Goal: Information Seeking & Learning: Compare options

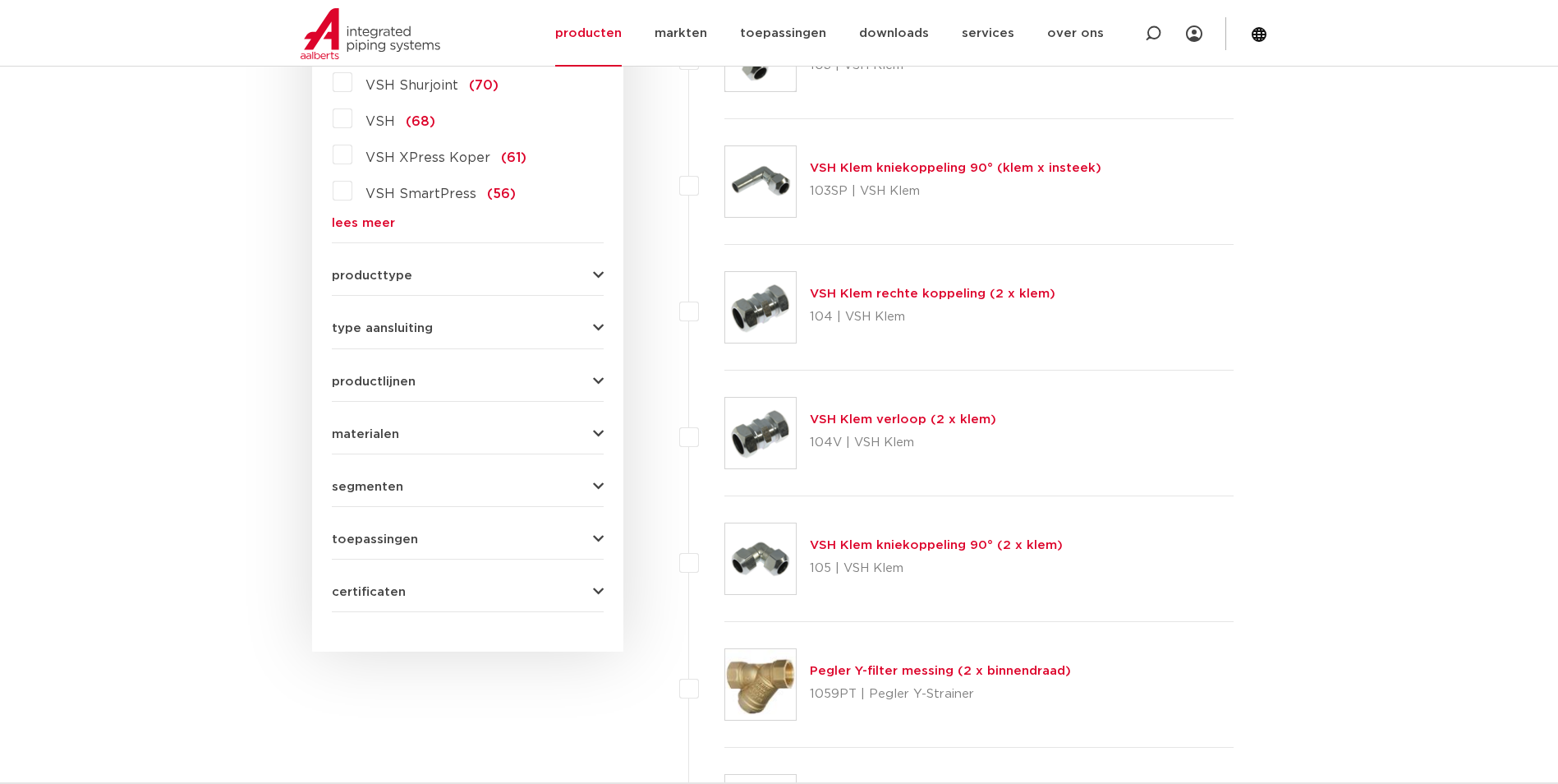
click at [381, 210] on div "VSH Super (76) VSH Shurjoint (70) VSH (68) VSH XPress Koper (61) VSH SmartPress…" at bounding box center [467, 131] width 272 height 197
click at [373, 230] on form "zoek op naam of productnummer alle categorieën fittingen afsluiters buizen gere…" at bounding box center [467, 134] width 272 height 955
click at [373, 222] on link "lees meer" at bounding box center [467, 223] width 272 height 13
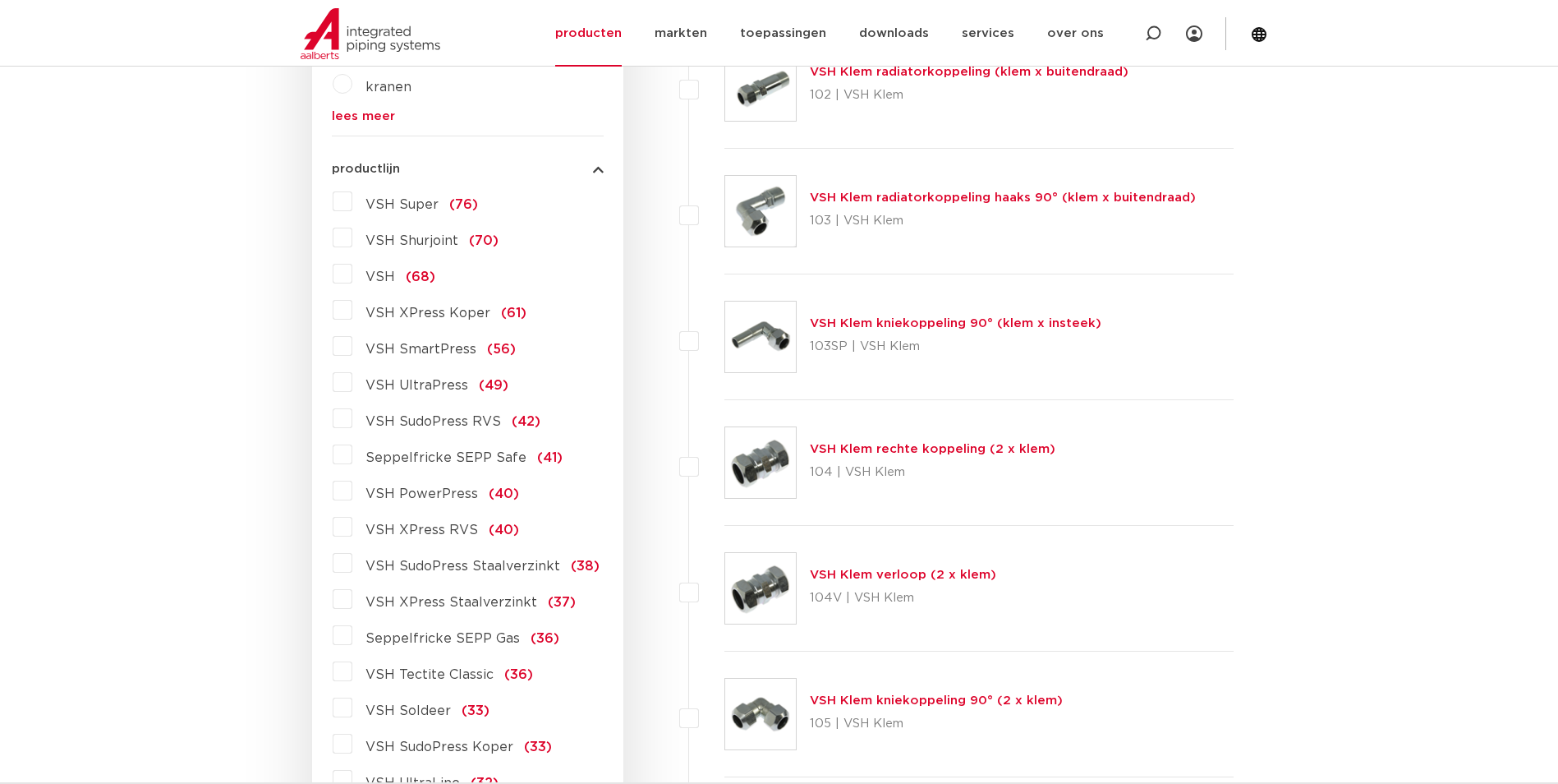
scroll to position [575, 0]
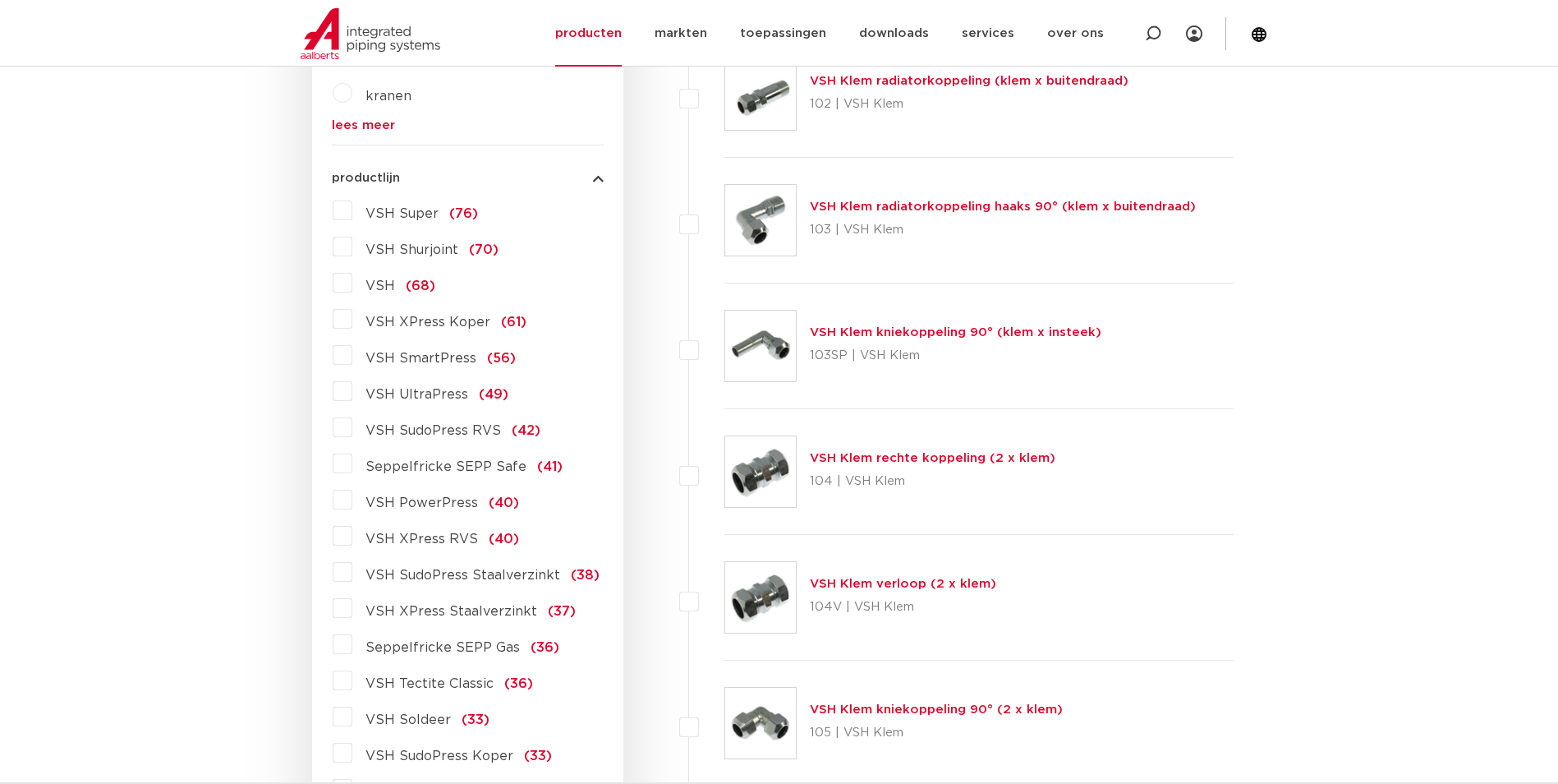
click at [423, 320] on span "VSH XPress Koper" at bounding box center [427, 321] width 125 height 13
click at [0, 0] on input "VSH XPress Koper (61)" at bounding box center [0, 0] width 0 height 0
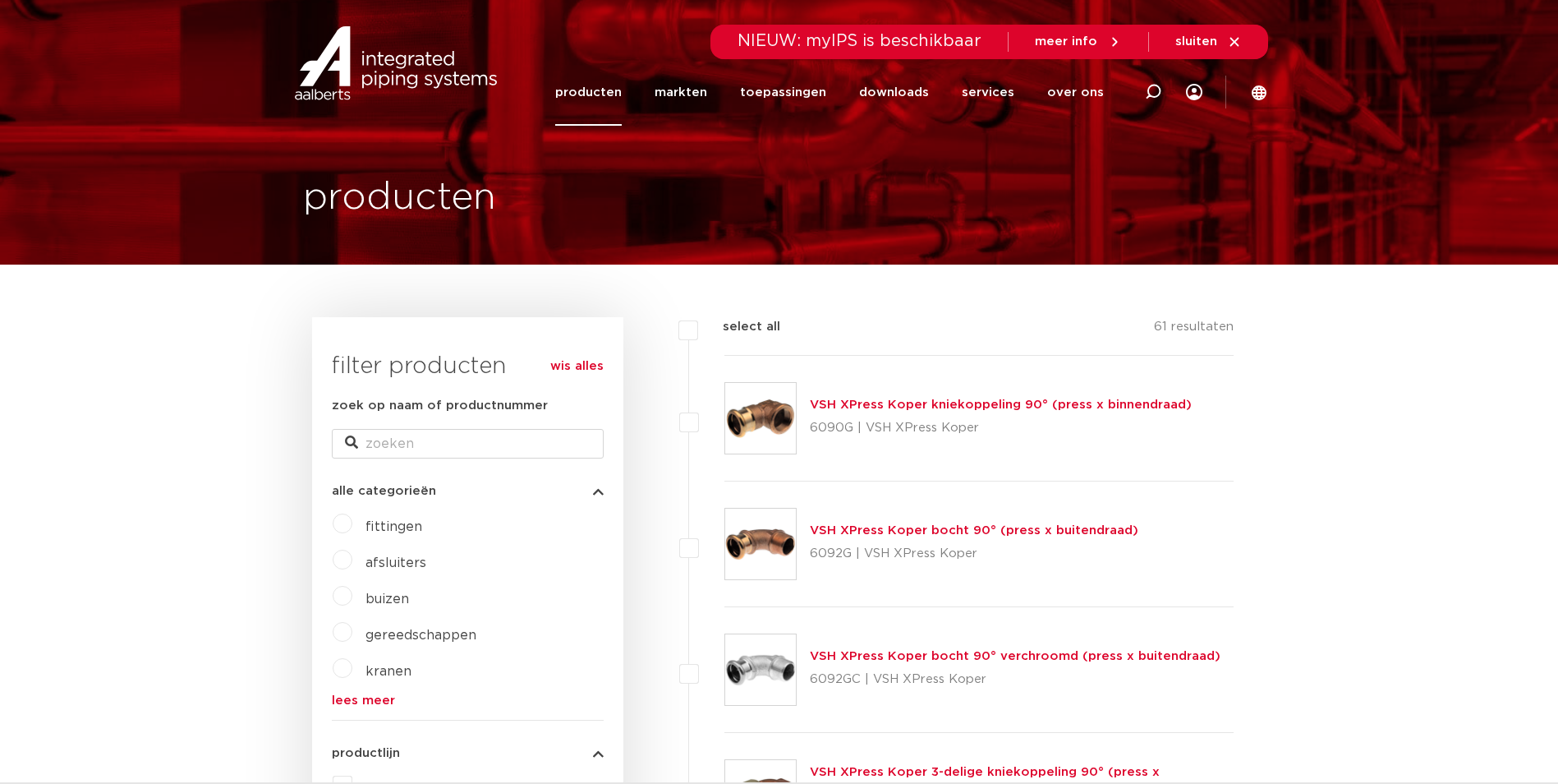
select select
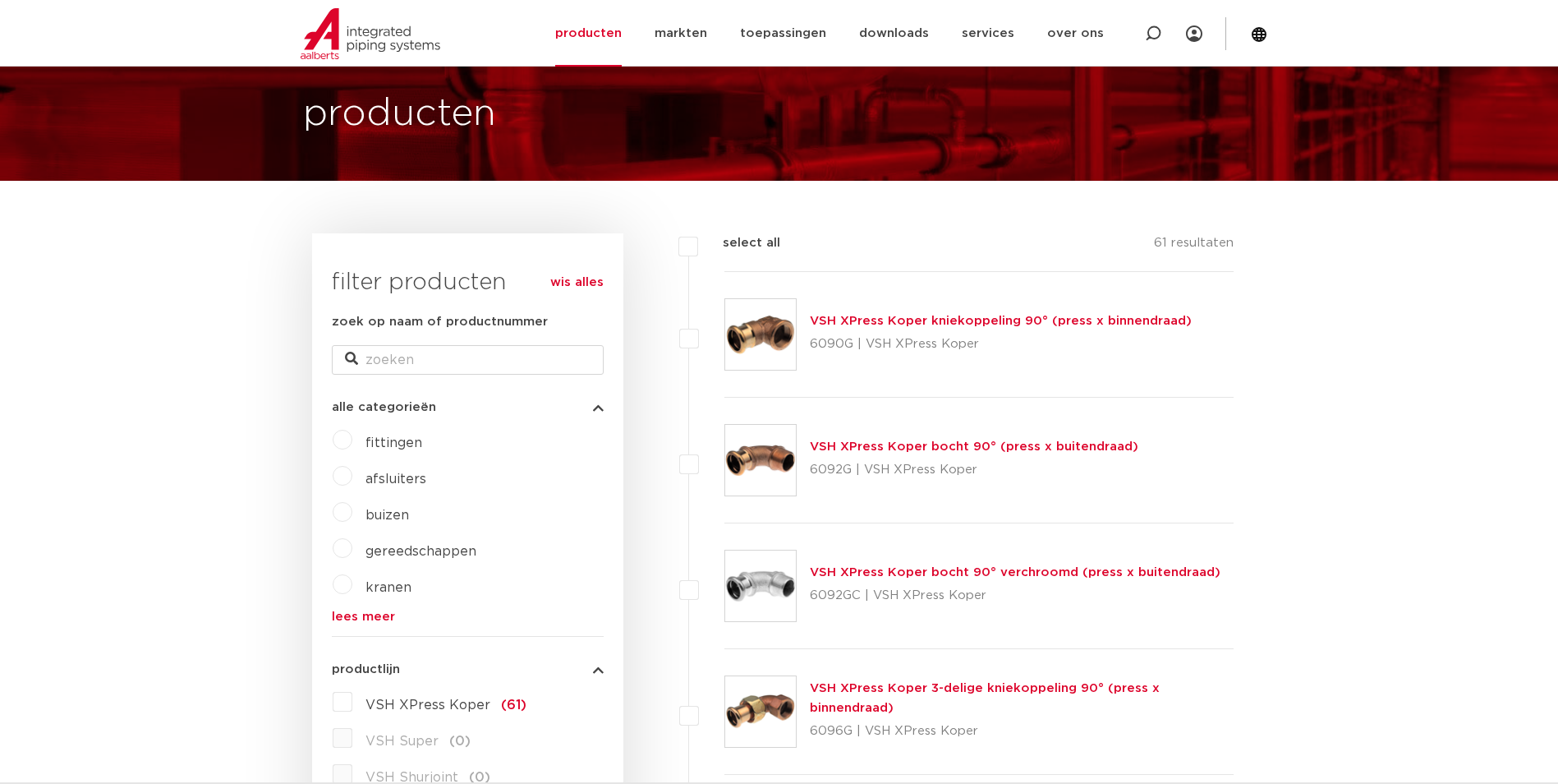
scroll to position [82, 0]
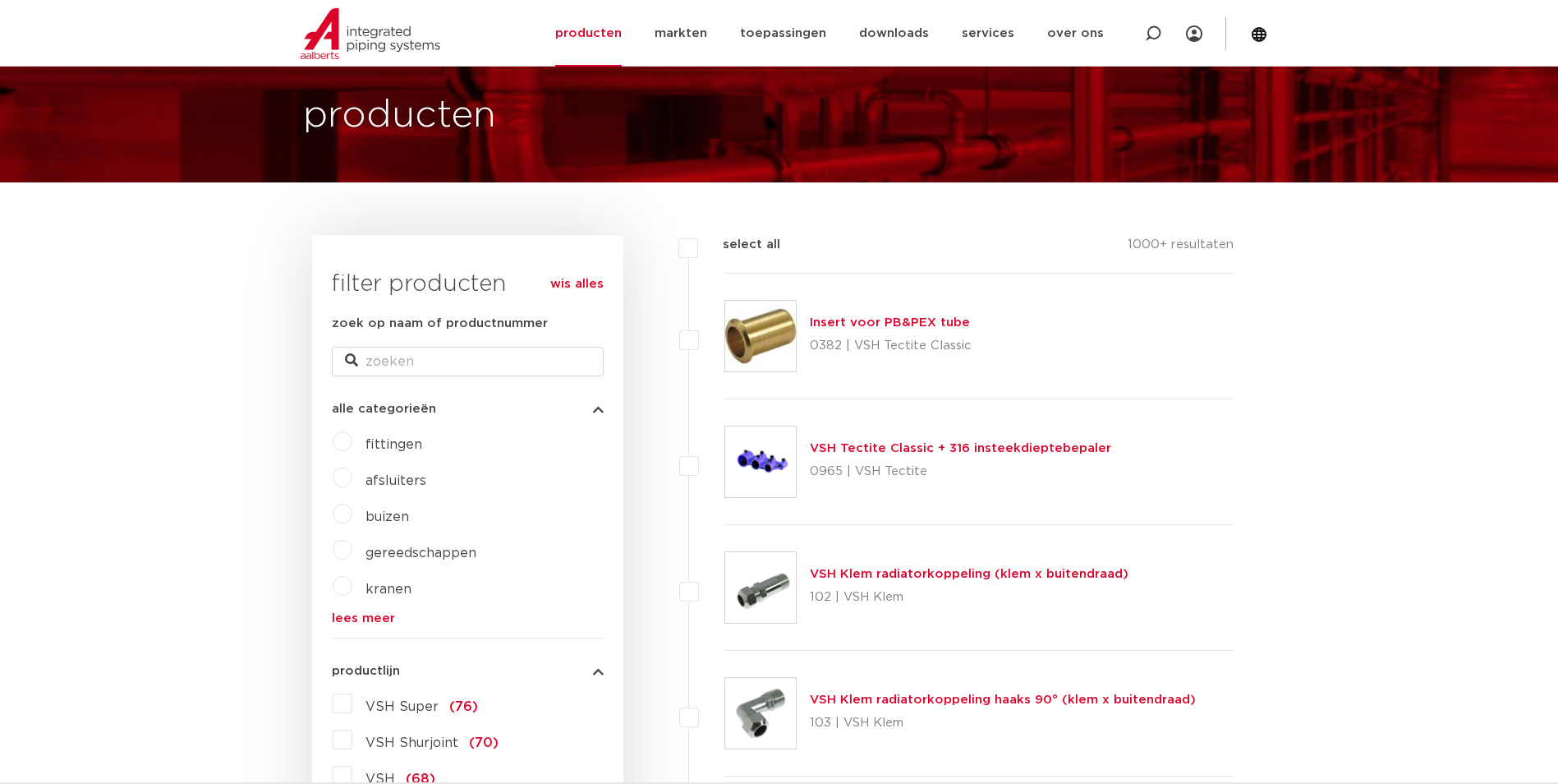
scroll to position [575, 0]
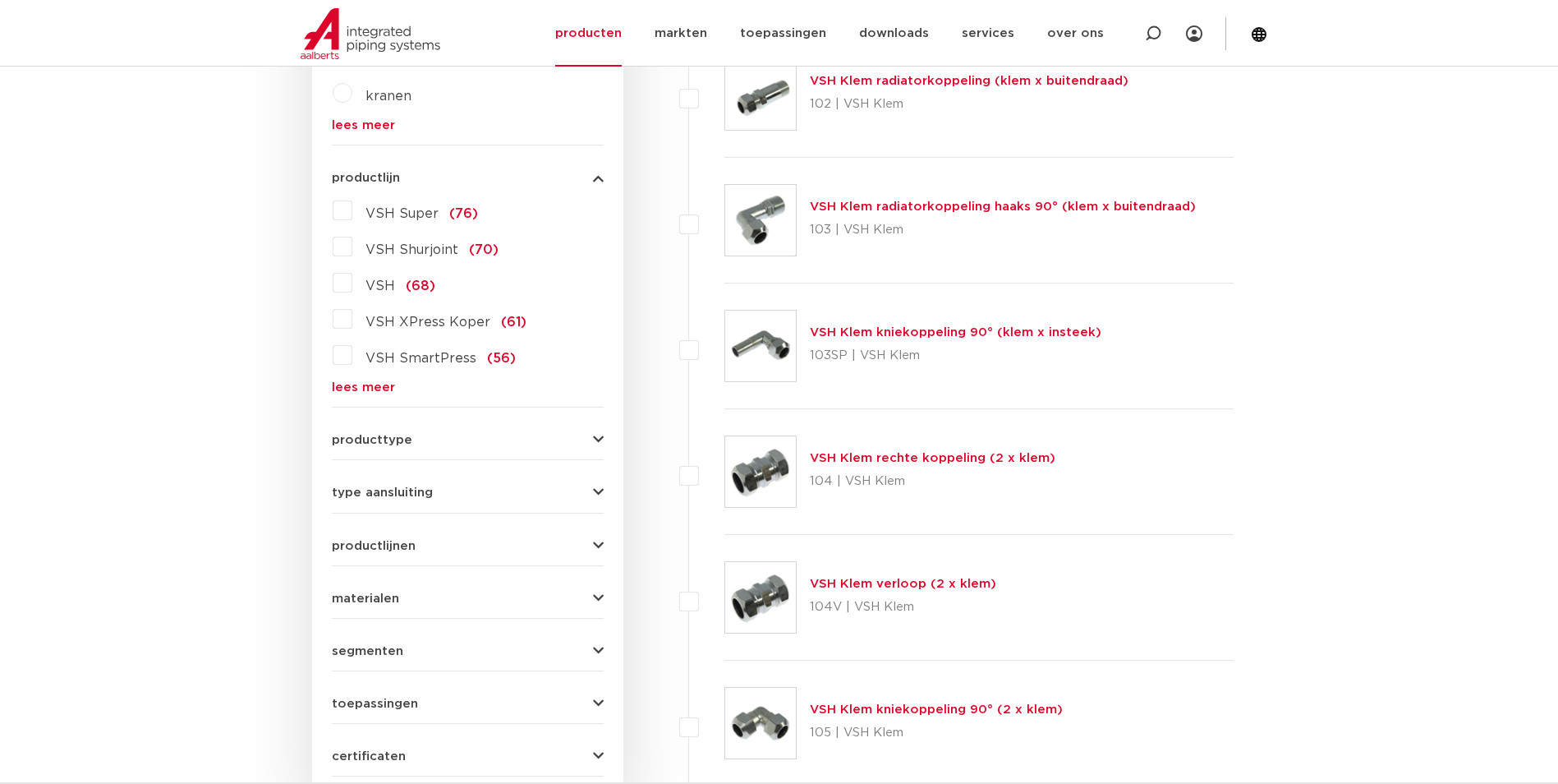
click at [375, 382] on link "lees meer" at bounding box center [467, 388] width 272 height 13
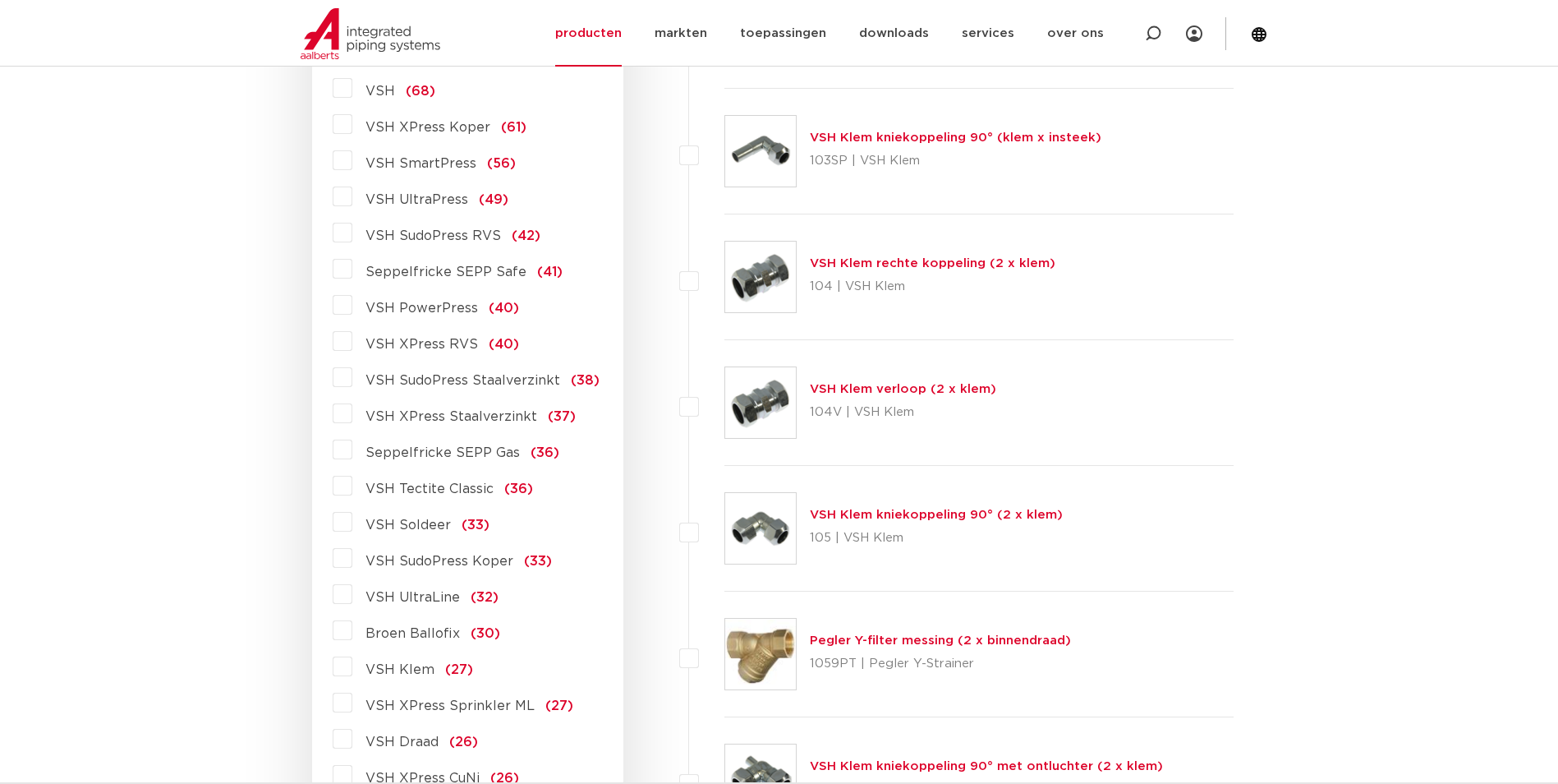
scroll to position [739, 0]
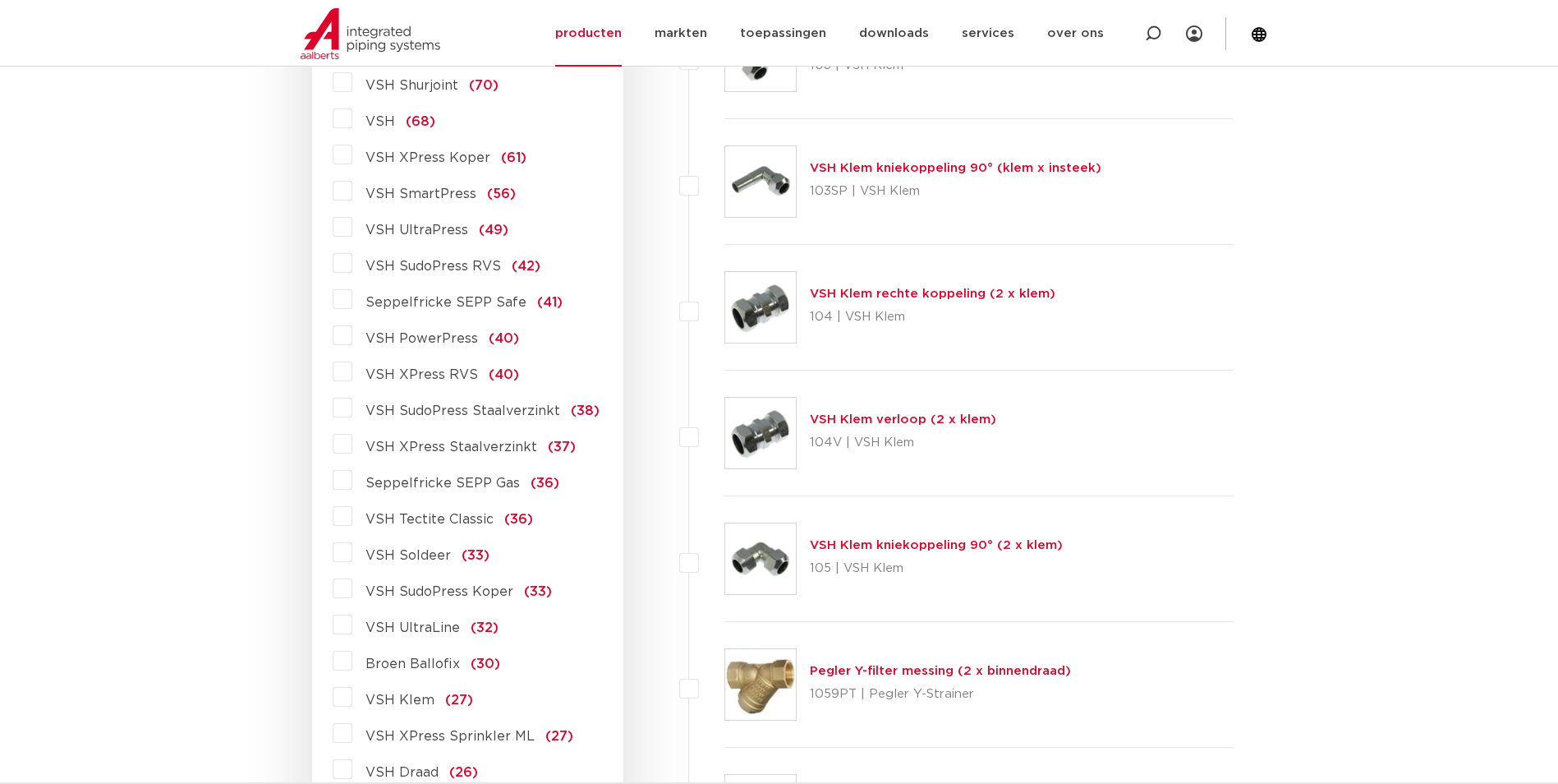
click at [448, 598] on span "VSH SudoPress Koper" at bounding box center [439, 591] width 148 height 13
click at [0, 0] on input "VSH SudoPress Koper (33)" at bounding box center [0, 0] width 0 height 0
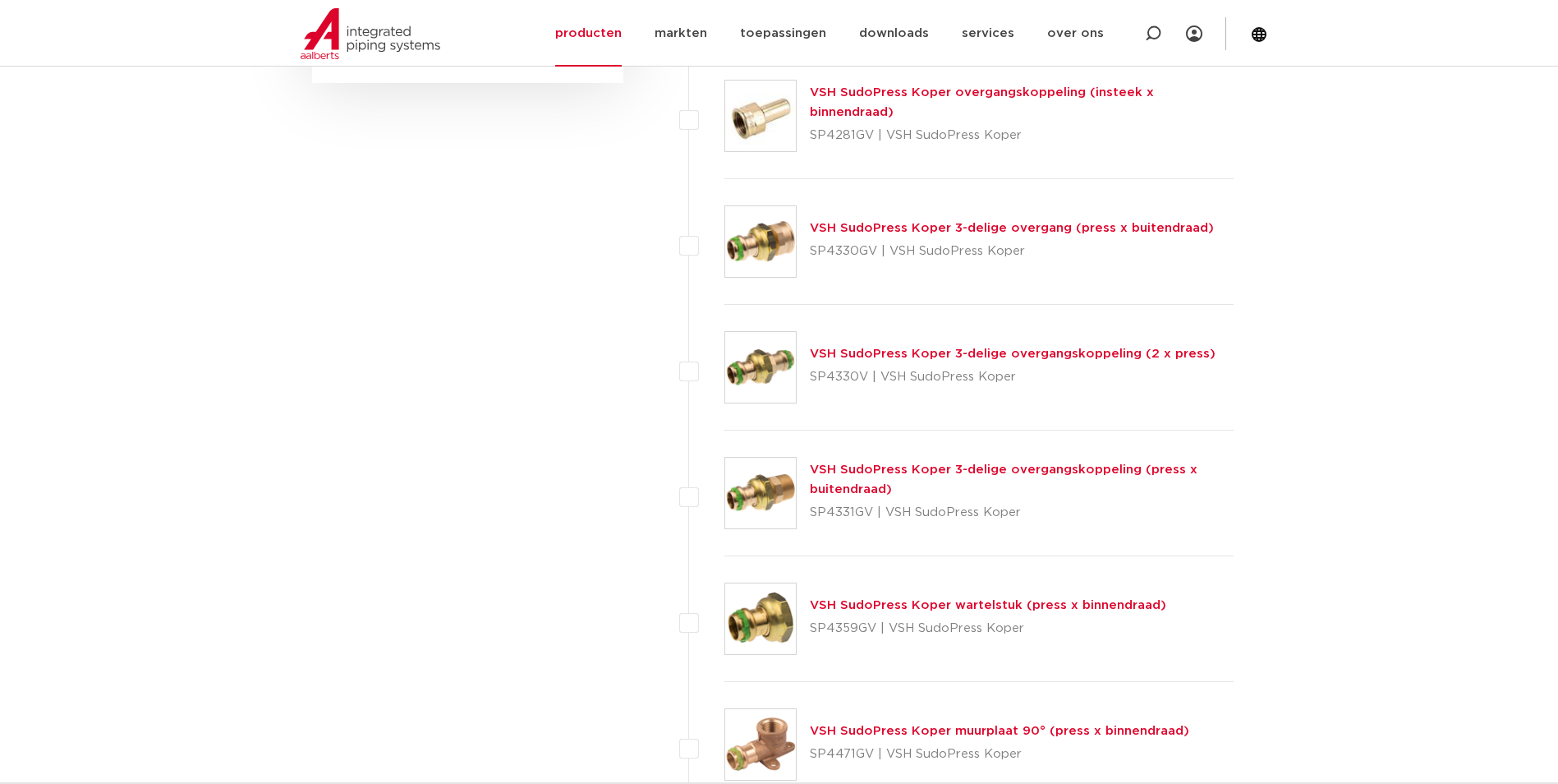
scroll to position [1314, 0]
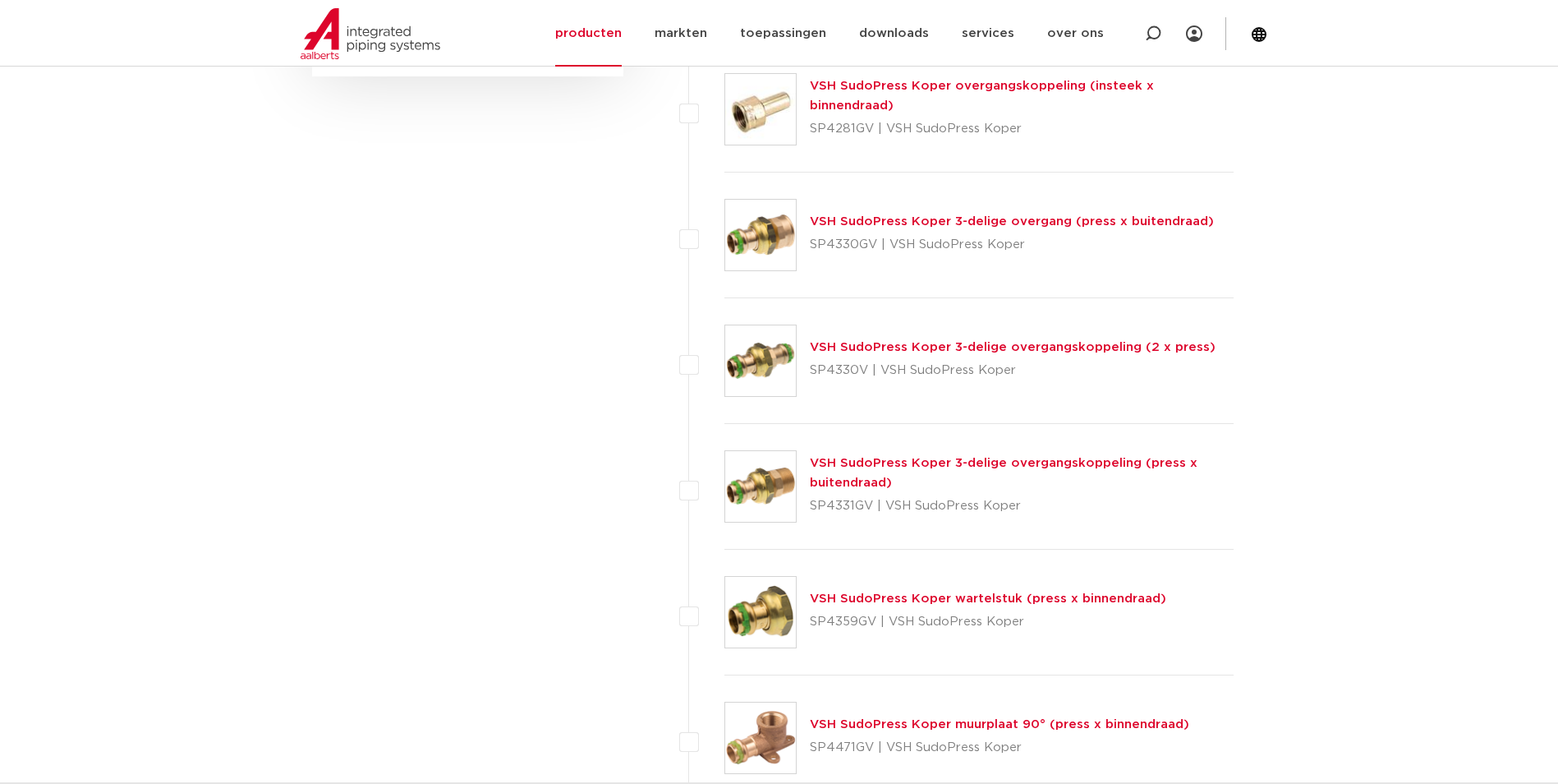
click at [882, 601] on link "VSH SudoPress Koper wartelstuk (press x binnendraad)" at bounding box center [987, 598] width 356 height 13
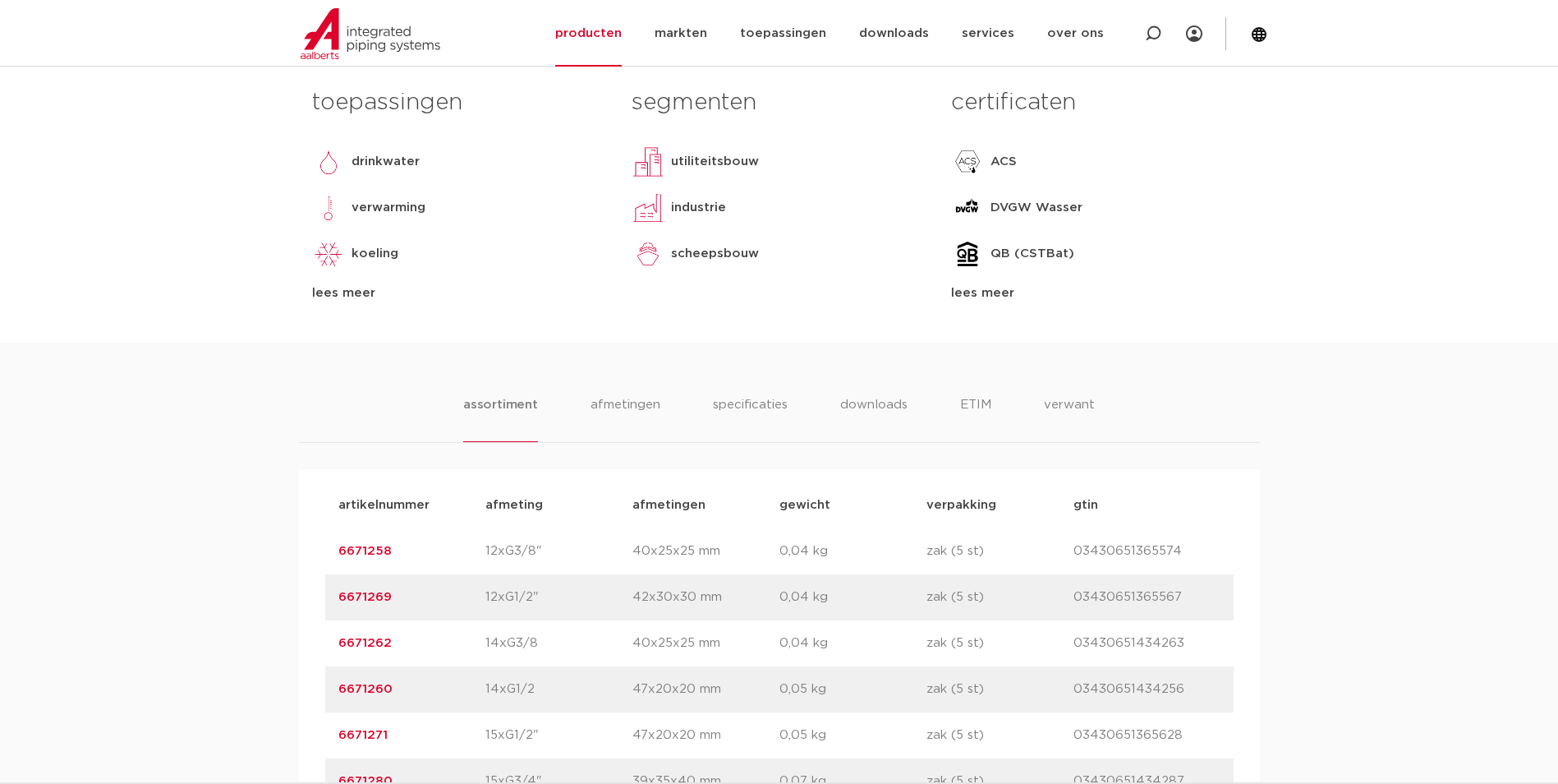
scroll to position [739, 0]
click at [619, 413] on li "afmetingen" at bounding box center [626, 413] width 71 height 46
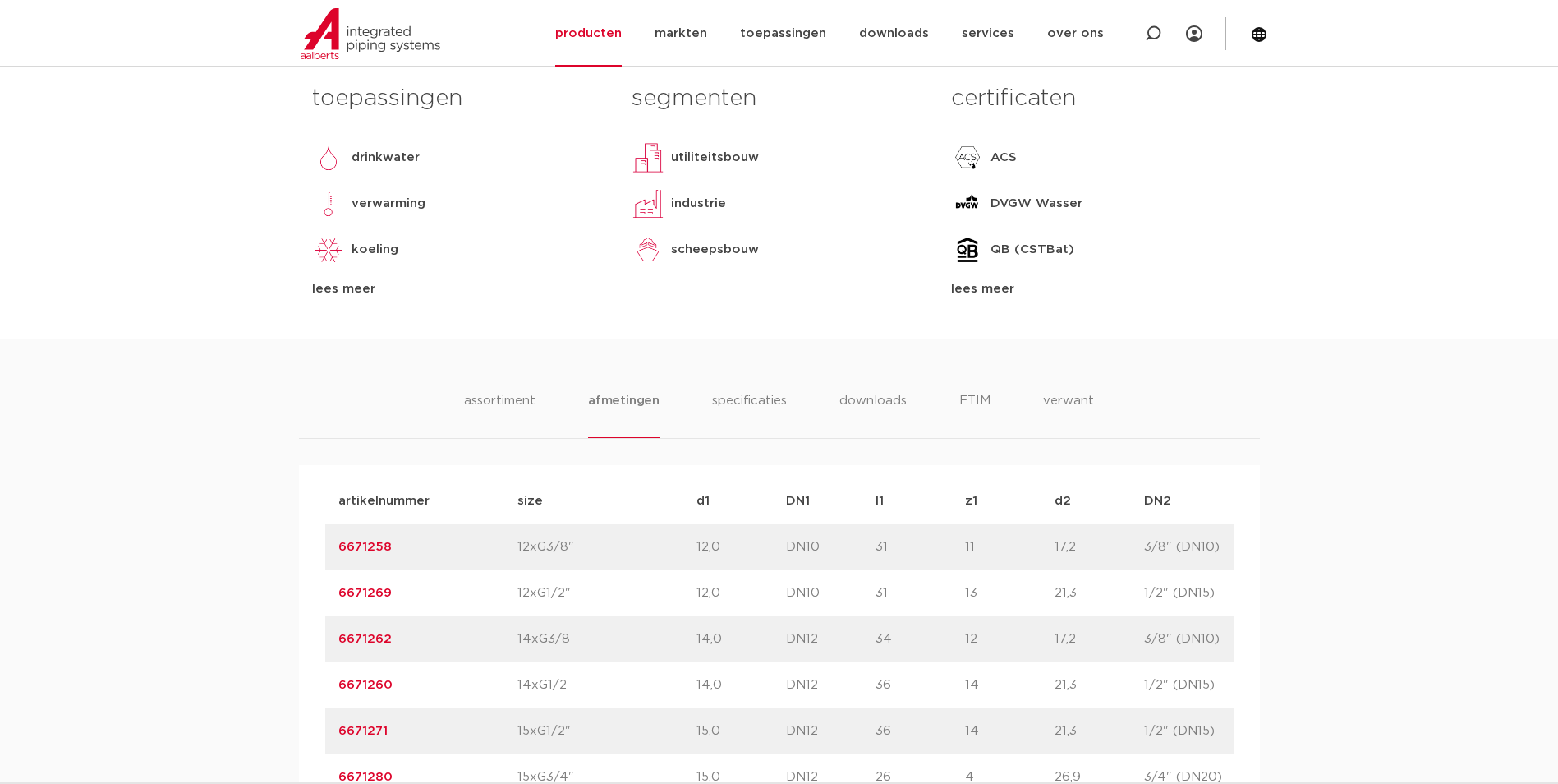
drag, startPoint x: 545, startPoint y: 503, endPoint x: 510, endPoint y: 514, distance: 36.7
click at [510, 514] on div "artikelnummer size d1 DN1 l1" at bounding box center [920, 501] width 1190 height 46
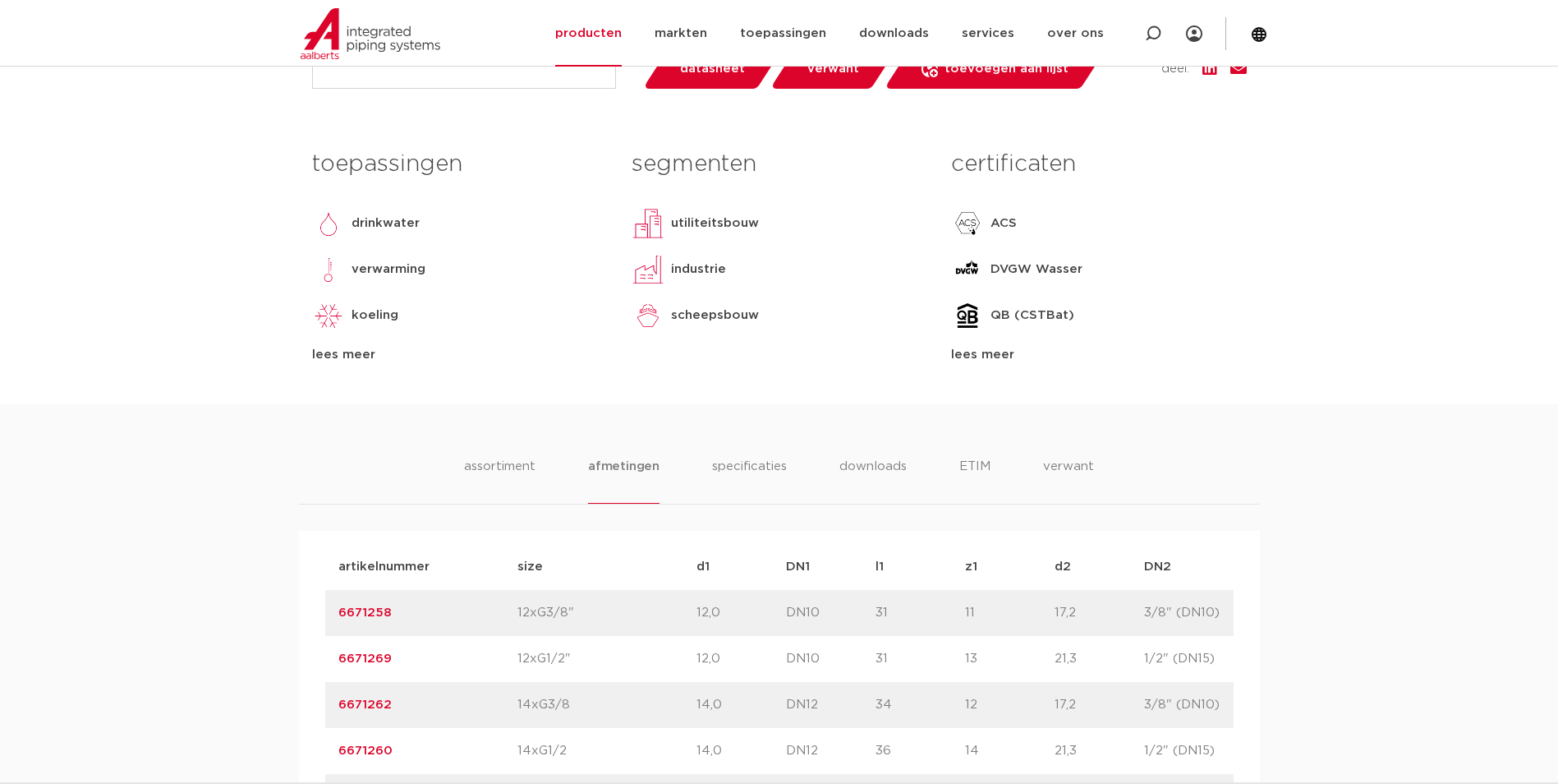
scroll to position [164, 0]
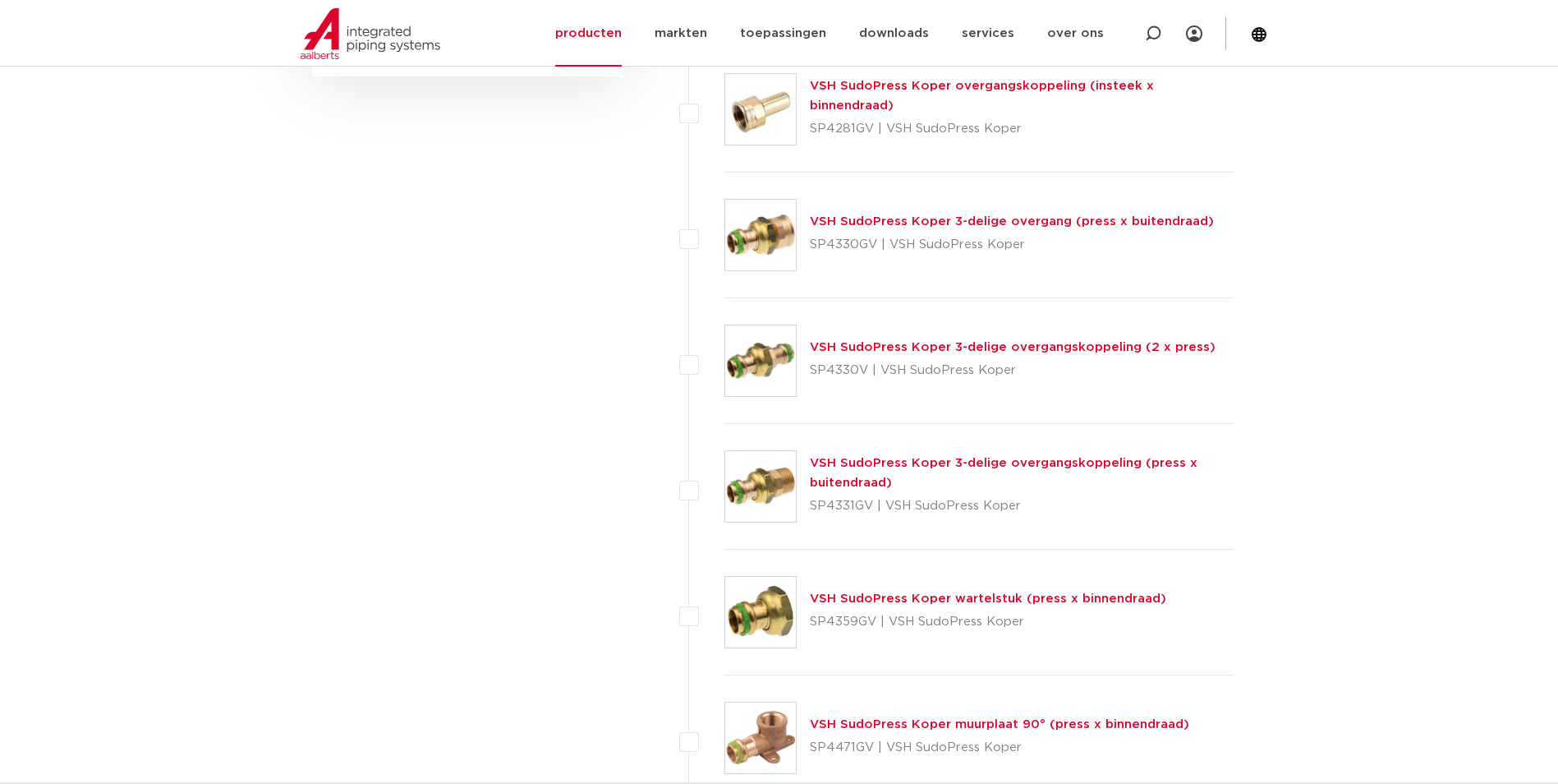
click at [900, 462] on link "VSH SudoPress Koper 3-delige overgangskoppeling (press x buitendraad)" at bounding box center [1003, 473] width 388 height 32
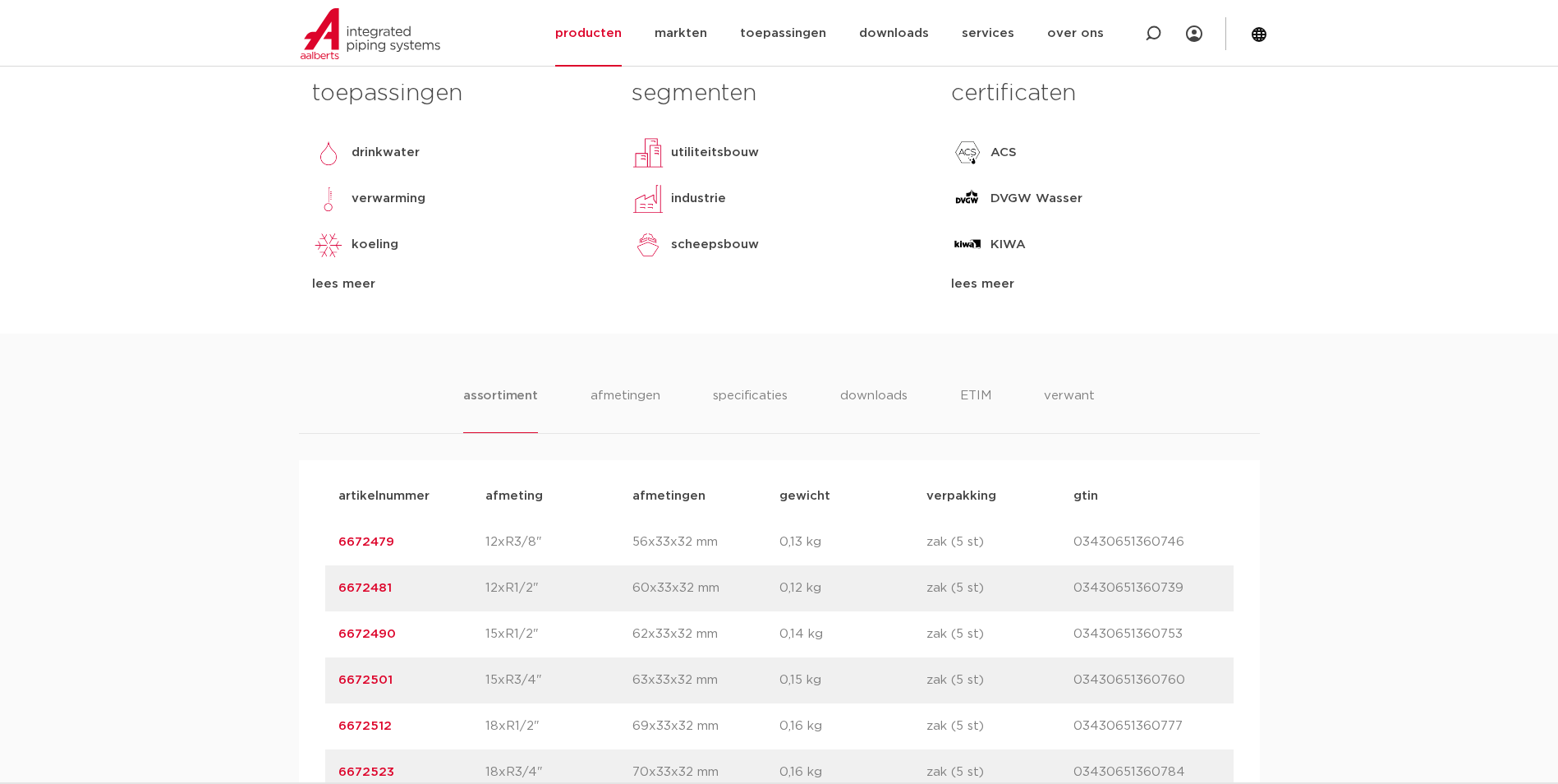
scroll to position [739, 0]
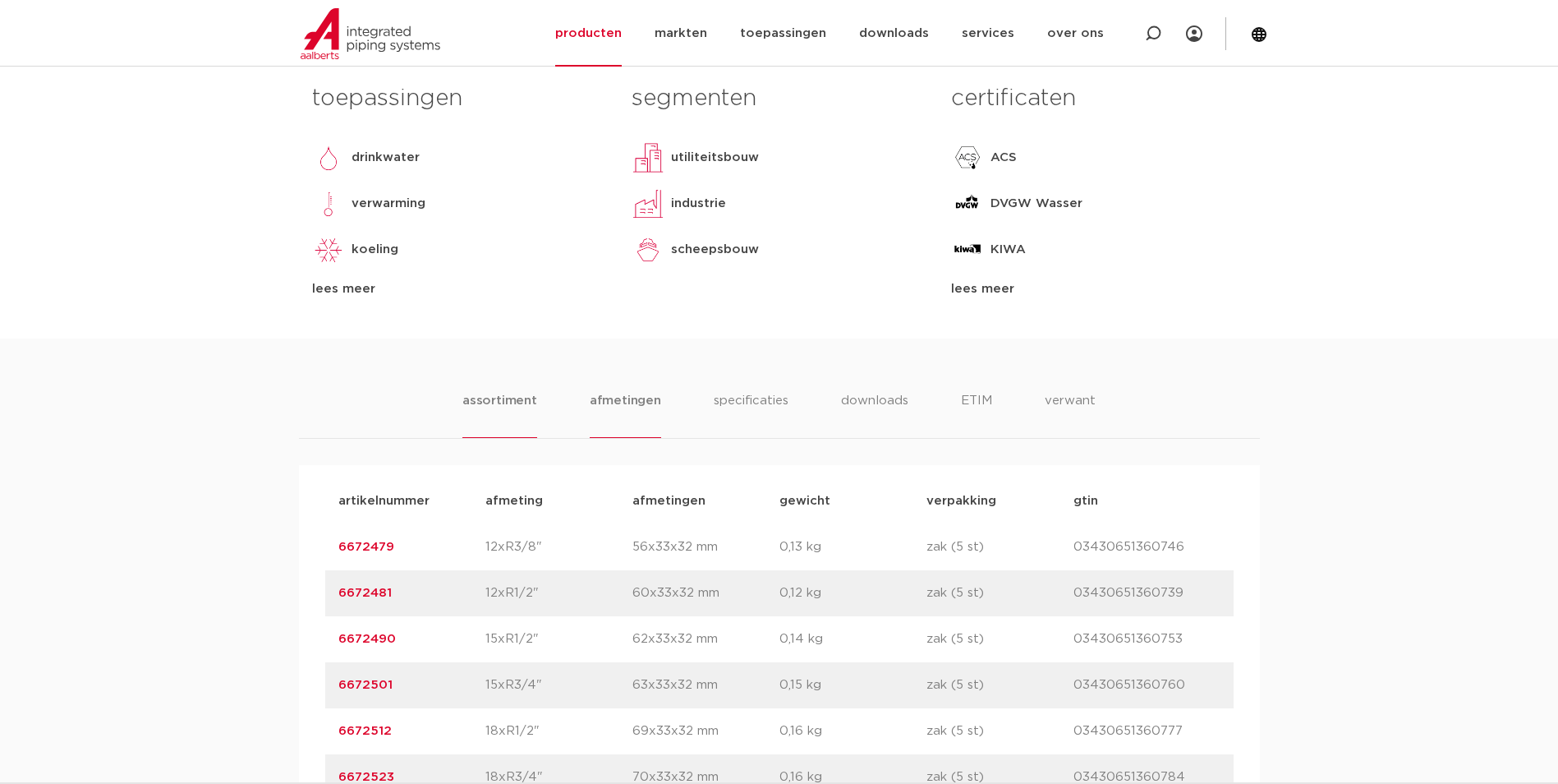
click at [598, 392] on li "afmetingen" at bounding box center [626, 413] width 71 height 46
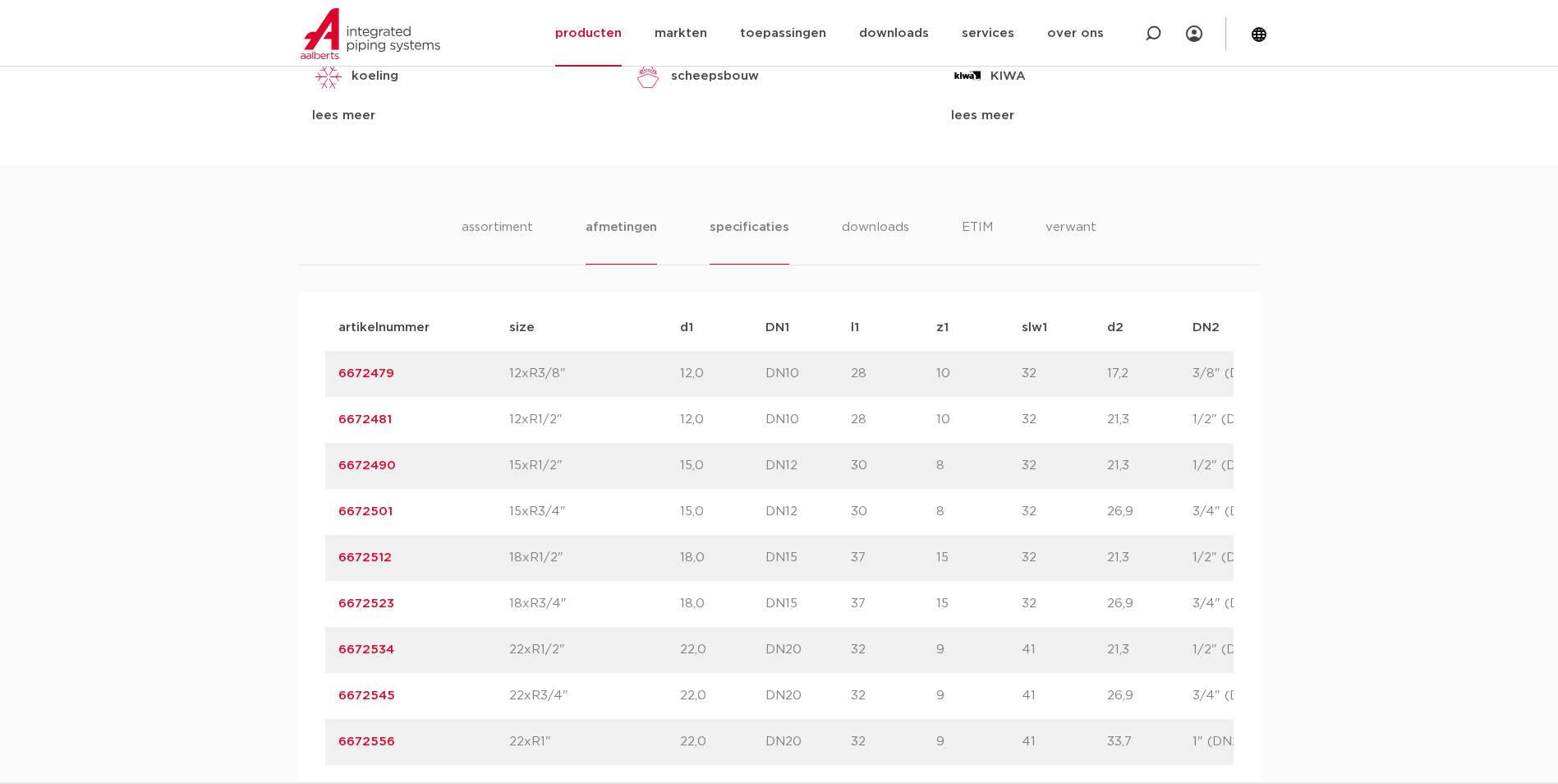
scroll to position [903, 0]
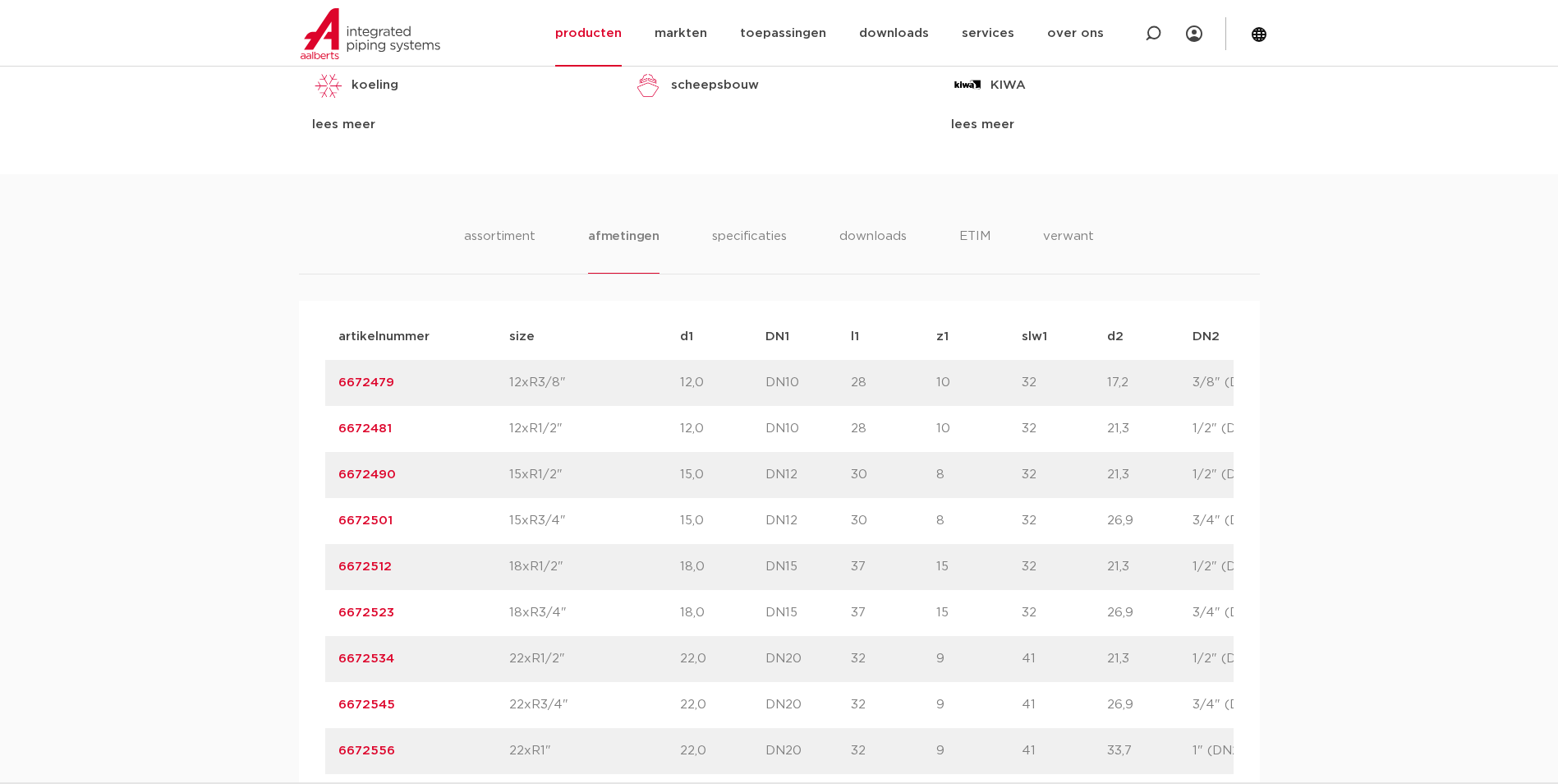
click at [723, 234] on li "specificaties" at bounding box center [748, 249] width 79 height 46
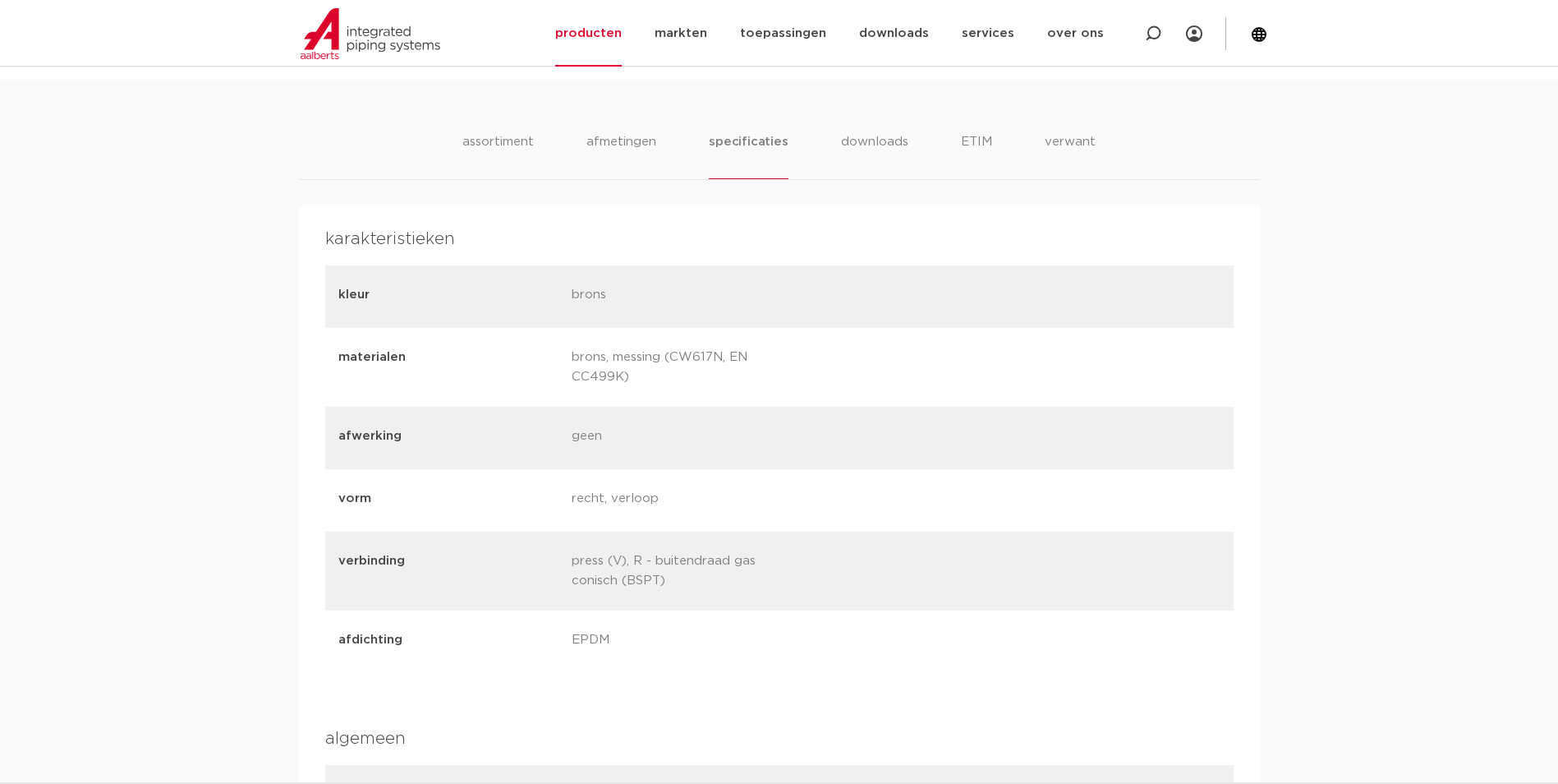
scroll to position [821, 0]
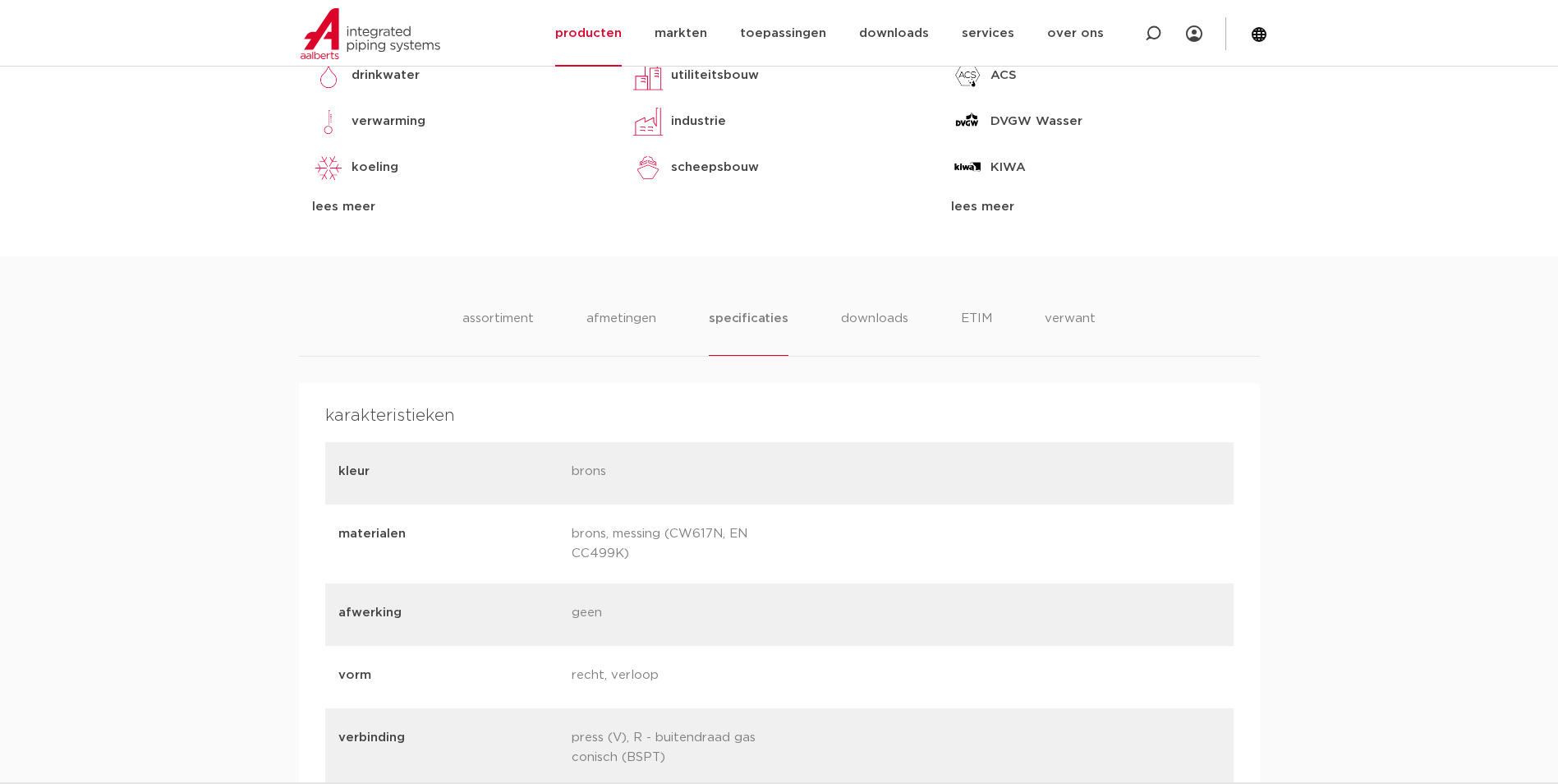
click at [610, 317] on li "afmetingen" at bounding box center [621, 331] width 71 height 46
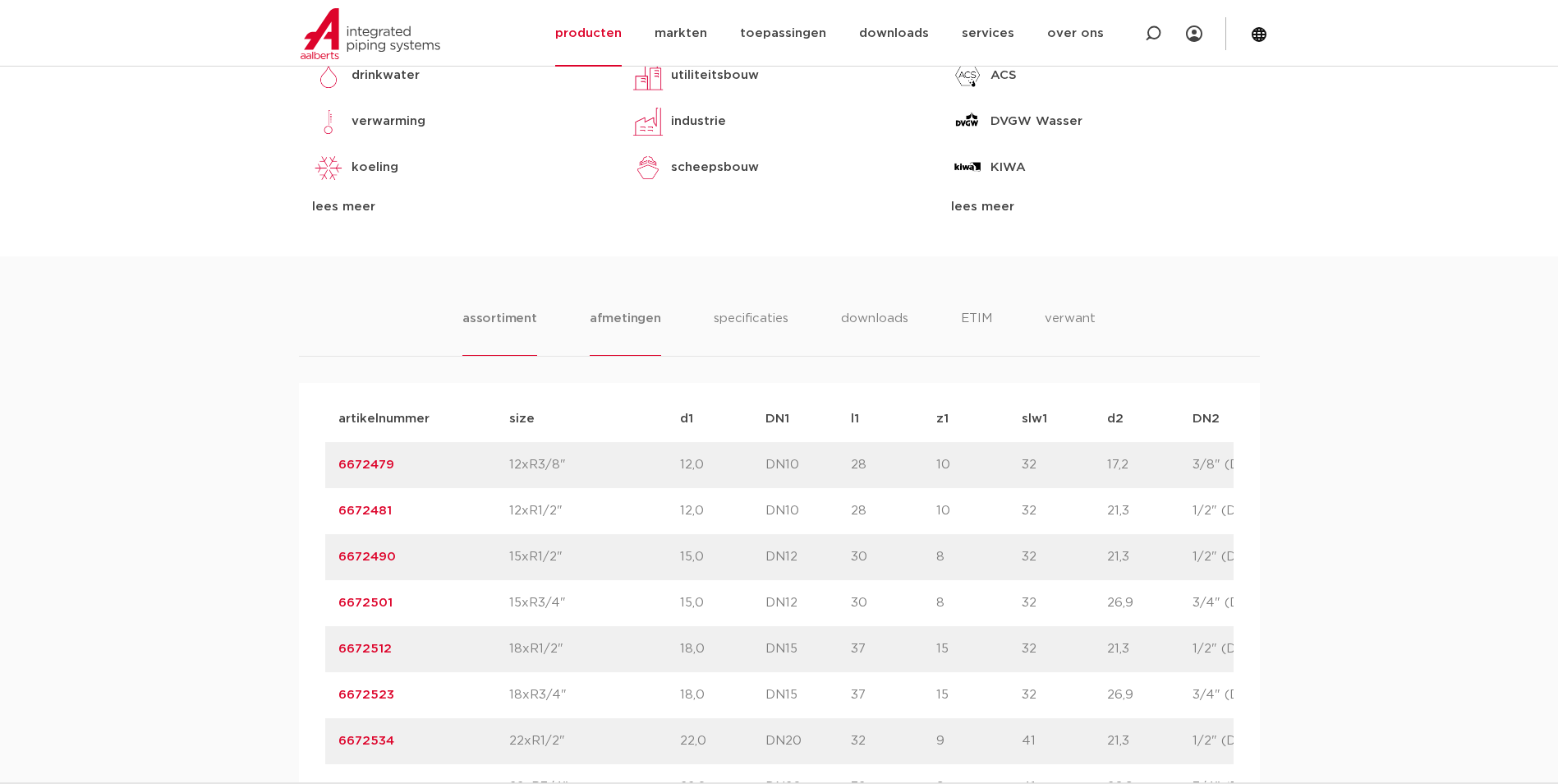
click at [521, 346] on li "assortiment" at bounding box center [500, 331] width 75 height 46
